Goal: Task Accomplishment & Management: Complete application form

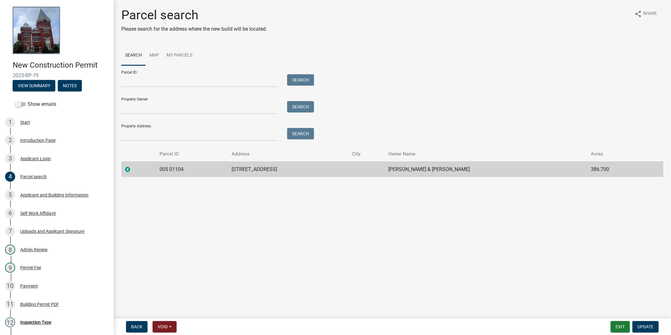
scroll to position [21, 0]
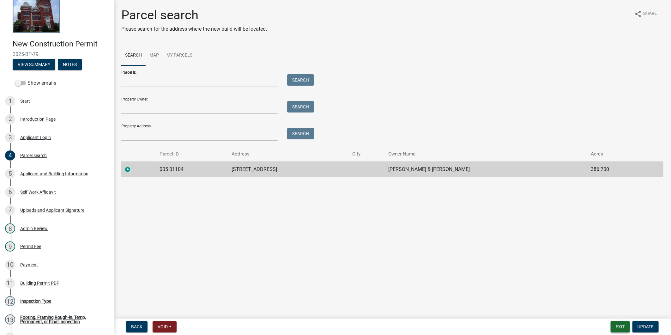
click at [626, 327] on button "Exit" at bounding box center [620, 326] width 19 height 11
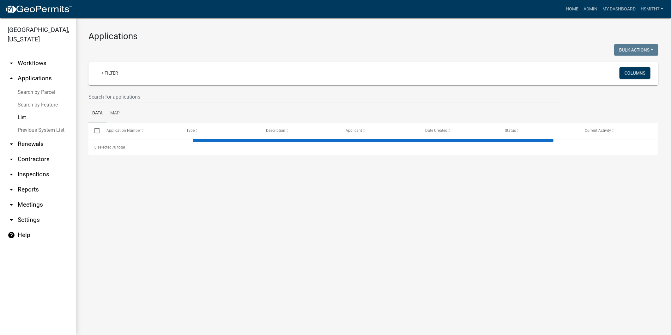
select select "3: 100"
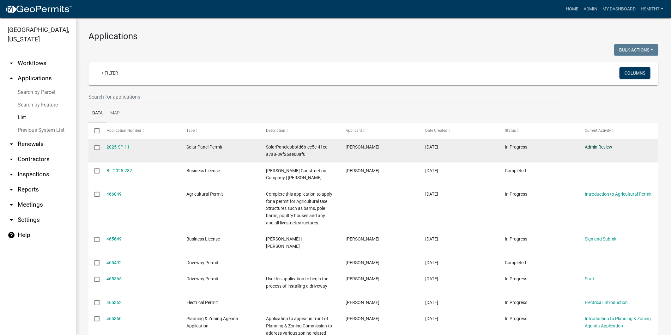
click at [586, 146] on link "Admin Review" at bounding box center [598, 146] width 27 height 5
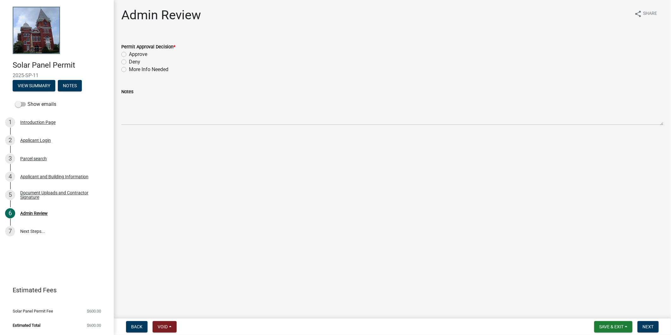
click at [130, 59] on label "Deny" at bounding box center [134, 62] width 11 height 8
click at [130, 59] on input "Deny" at bounding box center [131, 60] width 4 height 4
radio input "true"
click at [133, 54] on label "Approve" at bounding box center [138, 55] width 18 height 8
click at [133, 54] on input "Approve" at bounding box center [131, 53] width 4 height 4
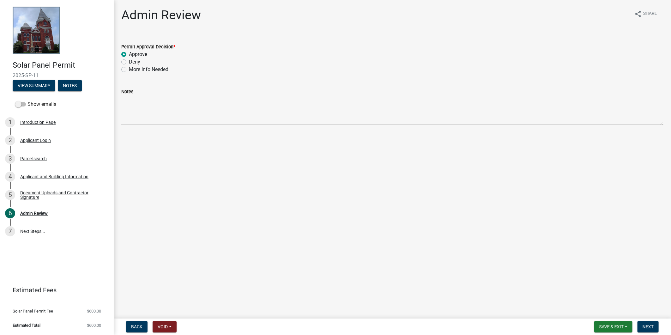
radio input "true"
click at [649, 330] on button "Next" at bounding box center [648, 326] width 21 height 11
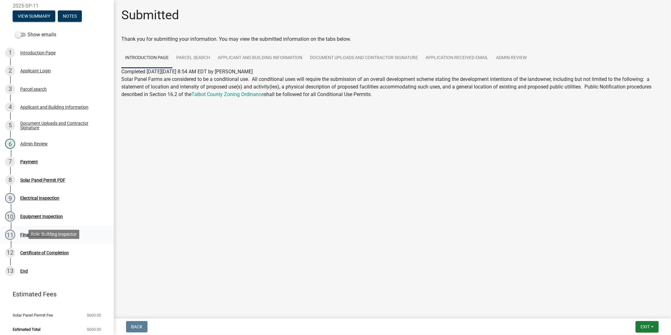
scroll to position [70, 0]
click at [32, 165] on div "7 Payment" at bounding box center [54, 161] width 99 height 10
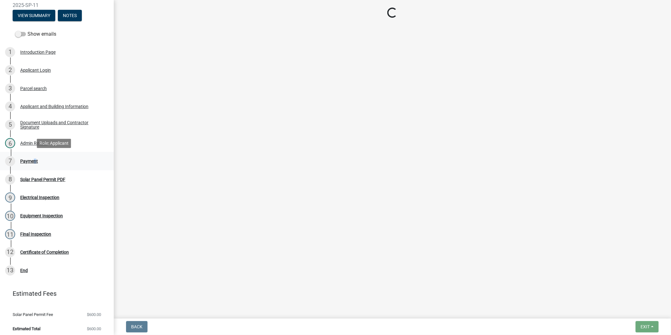
select select "3: 3"
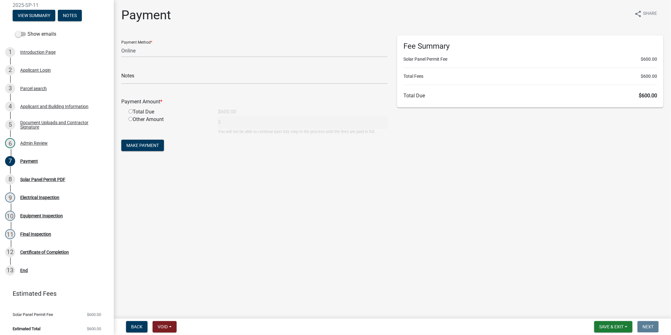
click at [315, 218] on main "Payment share Share Payment Method * Credit Card POS Check Cash Online Notes Pa…" at bounding box center [392, 158] width 557 height 316
click at [41, 175] on div "8 Solar Panel Permit PDF" at bounding box center [54, 179] width 99 height 10
click at [621, 327] on span "Save & Exit" at bounding box center [611, 326] width 24 height 5
click at [589, 309] on button "Save & Exit" at bounding box center [607, 310] width 51 height 15
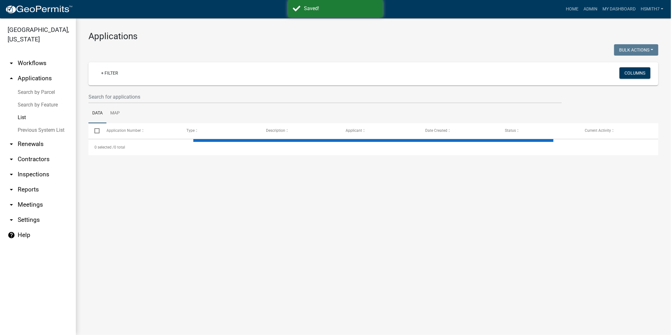
select select "3: 100"
